Goal: Information Seeking & Learning: Learn about a topic

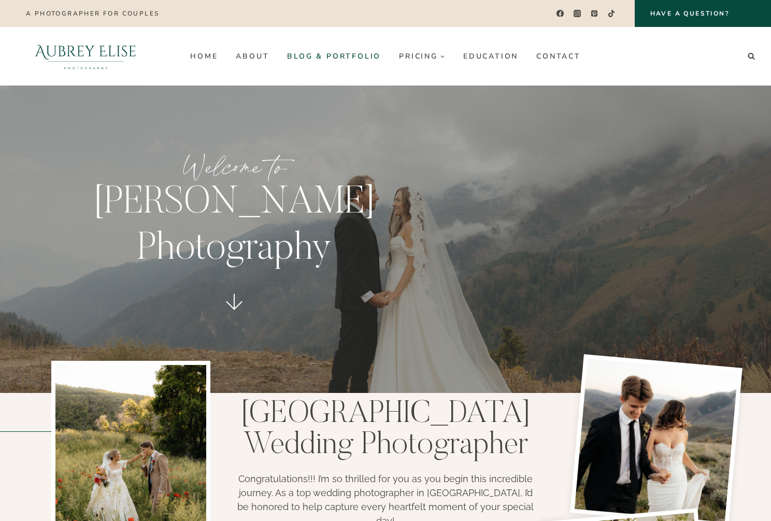
click at [320, 53] on link "Blog & Portfolio" at bounding box center [334, 56] width 112 height 17
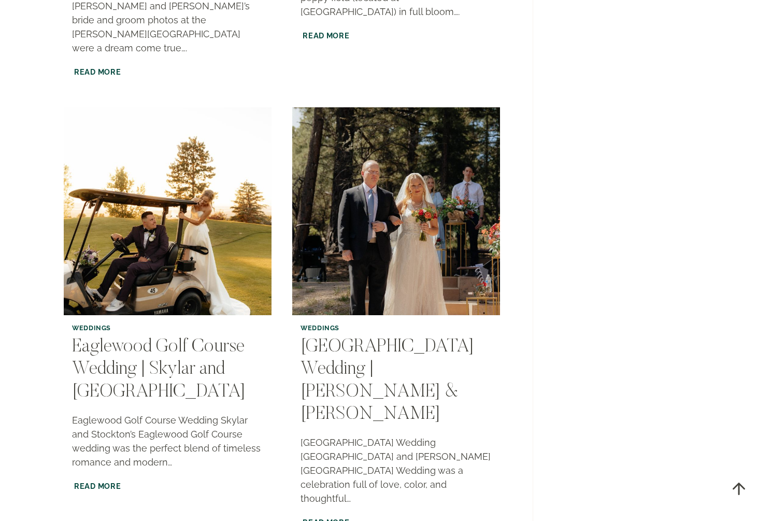
scroll to position [1907, 0]
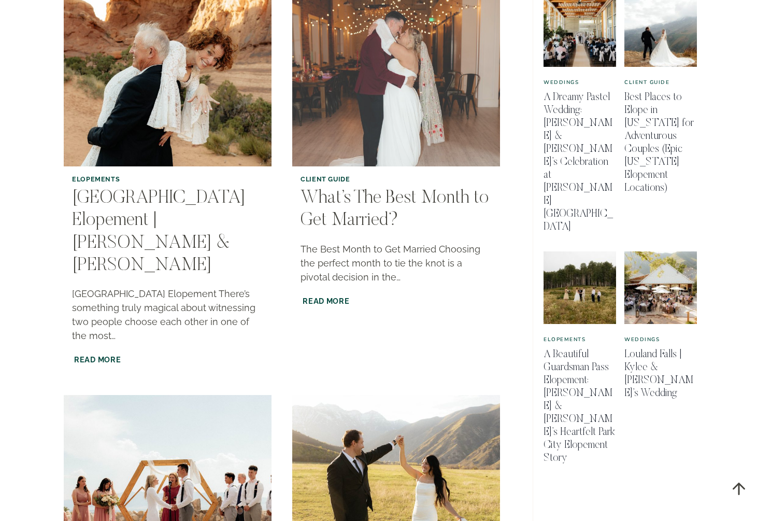
scroll to position [638, 0]
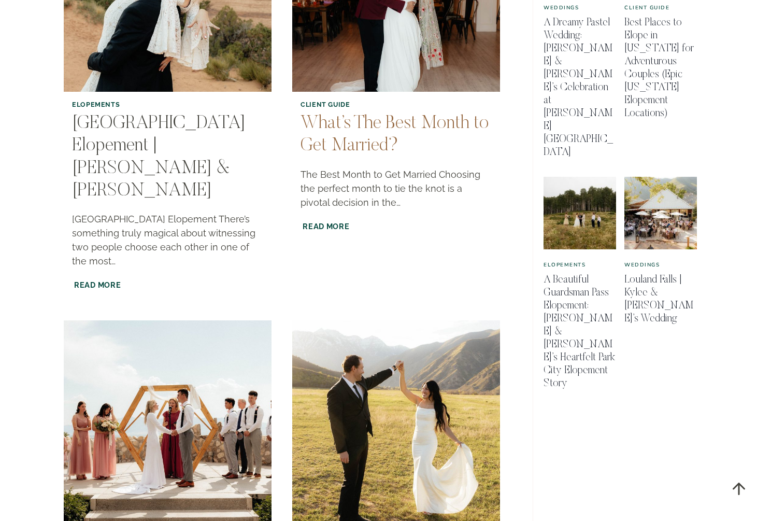
click at [348, 115] on link "What’s The Best Month to Get Married?" at bounding box center [395, 135] width 189 height 41
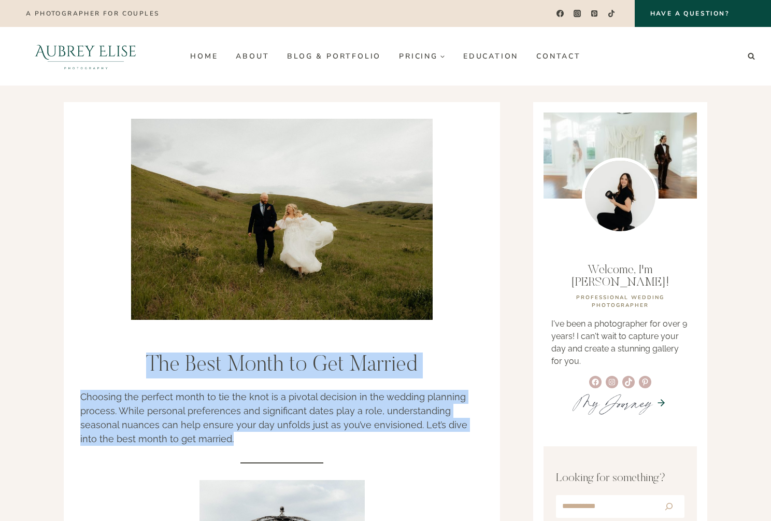
drag, startPoint x: 152, startPoint y: 360, endPoint x: 146, endPoint y: 371, distance: 12.5
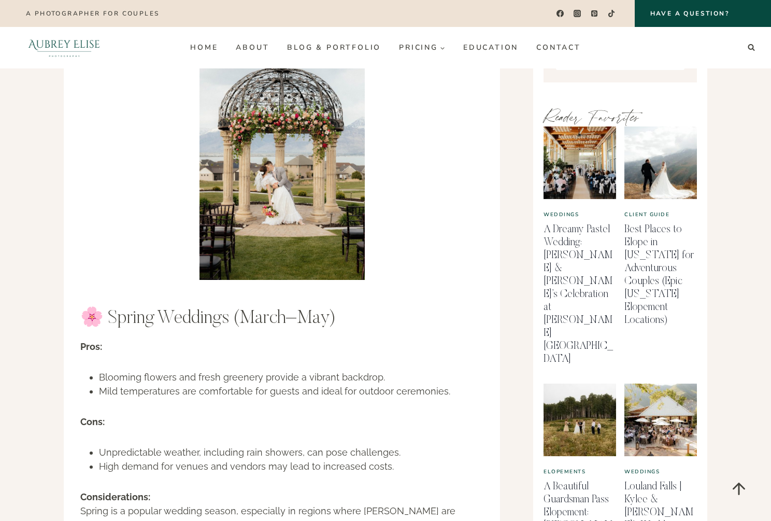
scroll to position [378, 0]
